Goal: Find specific page/section: Find specific page/section

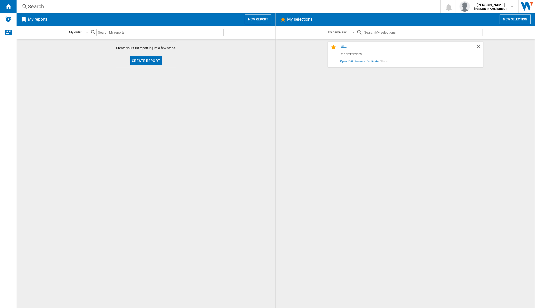
click at [343, 44] on div "CEII" at bounding box center [407, 47] width 137 height 7
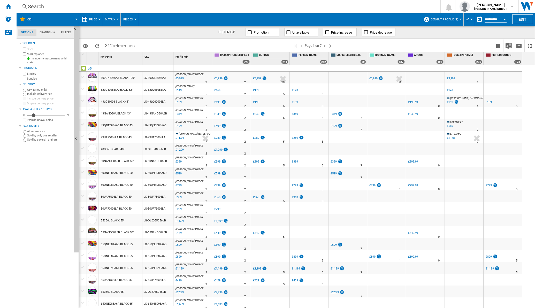
click at [115, 19] on button "Matrix" at bounding box center [111, 19] width 13 height 13
click at [114, 43] on span "Ranking" at bounding box center [113, 44] width 14 height 5
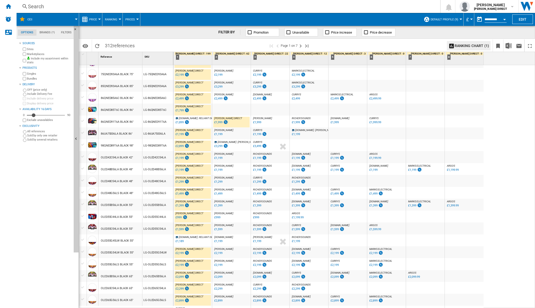
scroll to position [357, 0]
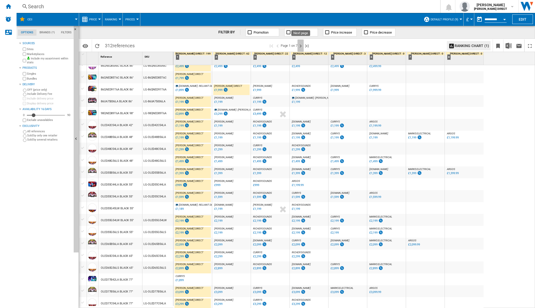
drag, startPoint x: 301, startPoint y: 44, endPoint x: 300, endPoint y: 47, distance: 2.8
click at [301, 44] on ng-md-icon "Next page" at bounding box center [300, 46] width 6 height 6
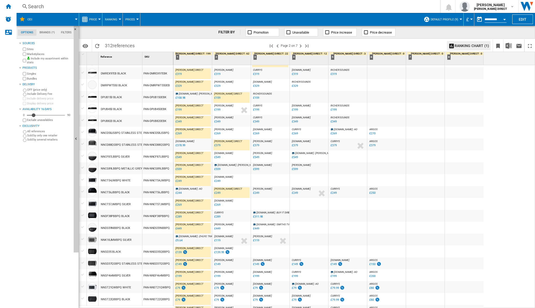
scroll to position [363, 0]
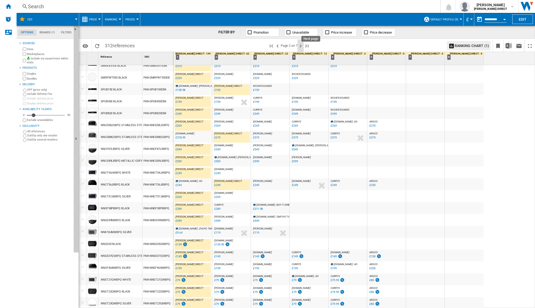
click at [302, 46] on ng-md-icon "Next page" at bounding box center [300, 46] width 6 height 6
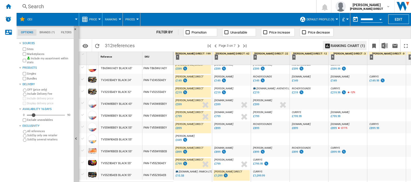
scroll to position [492, 0]
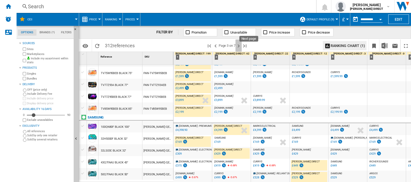
click at [239, 46] on ng-md-icon "Next page" at bounding box center [238, 46] width 6 height 6
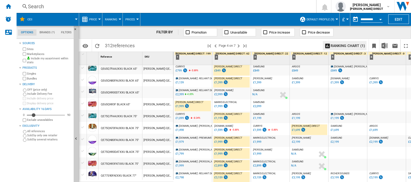
scroll to position [485, 0]
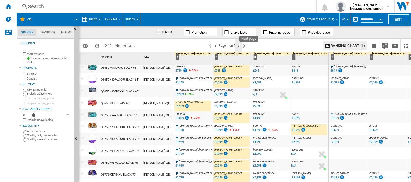
click at [239, 45] on ng-md-icon "Next page" at bounding box center [238, 46] width 6 height 6
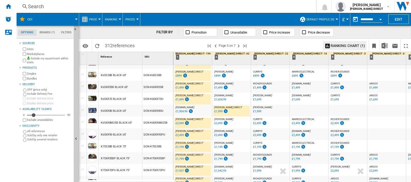
scroll to position [492, 0]
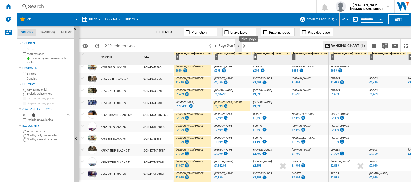
click at [239, 45] on ng-md-icon "Next page" at bounding box center [238, 46] width 6 height 6
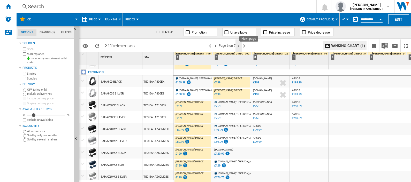
click at [238, 44] on ng-md-icon "Next page" at bounding box center [238, 46] width 6 height 6
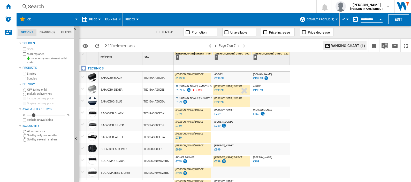
scroll to position [31, 0]
